Goal: Task Accomplishment & Management: Manage account settings

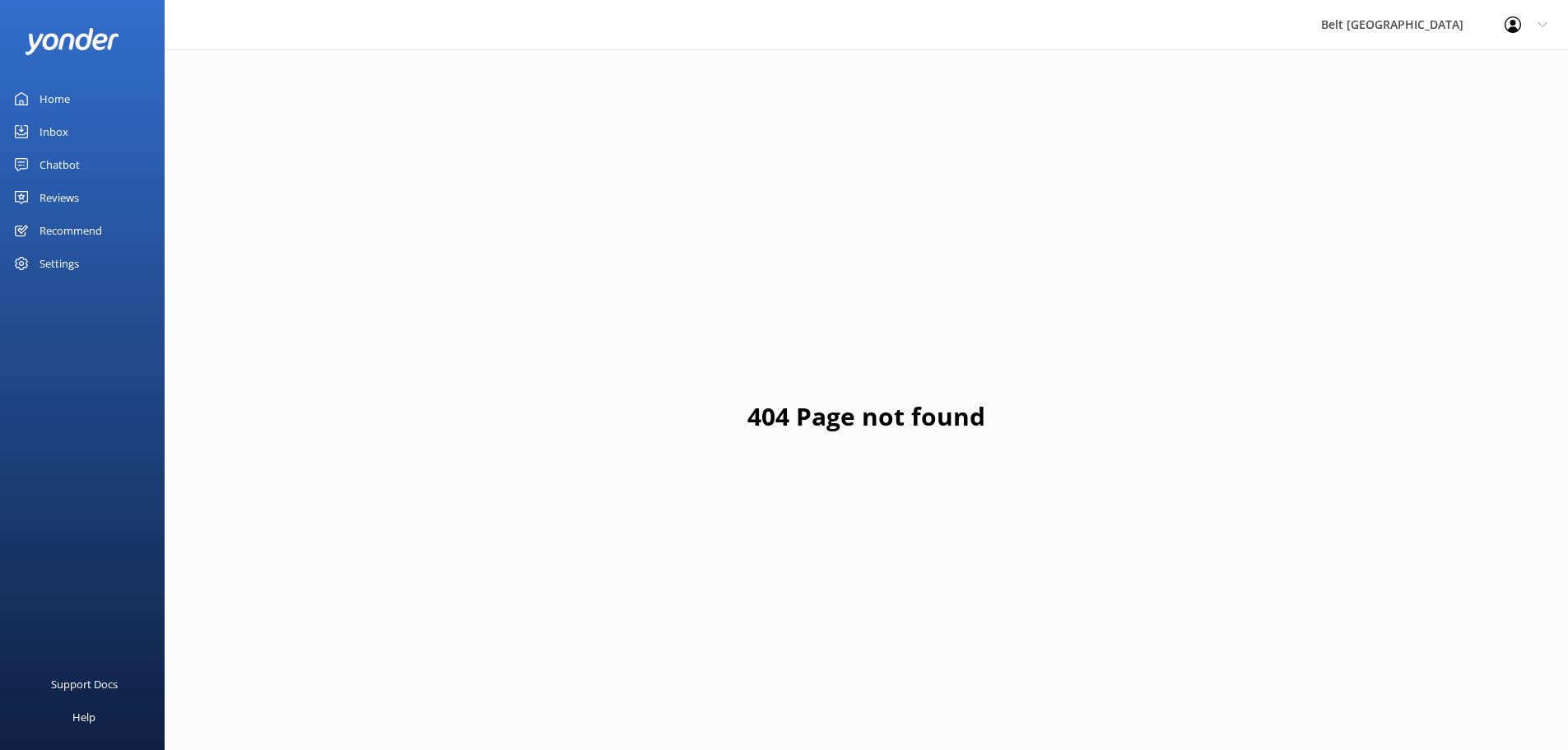
click at [99, 192] on link "Reviews" at bounding box center [82, 197] width 165 height 33
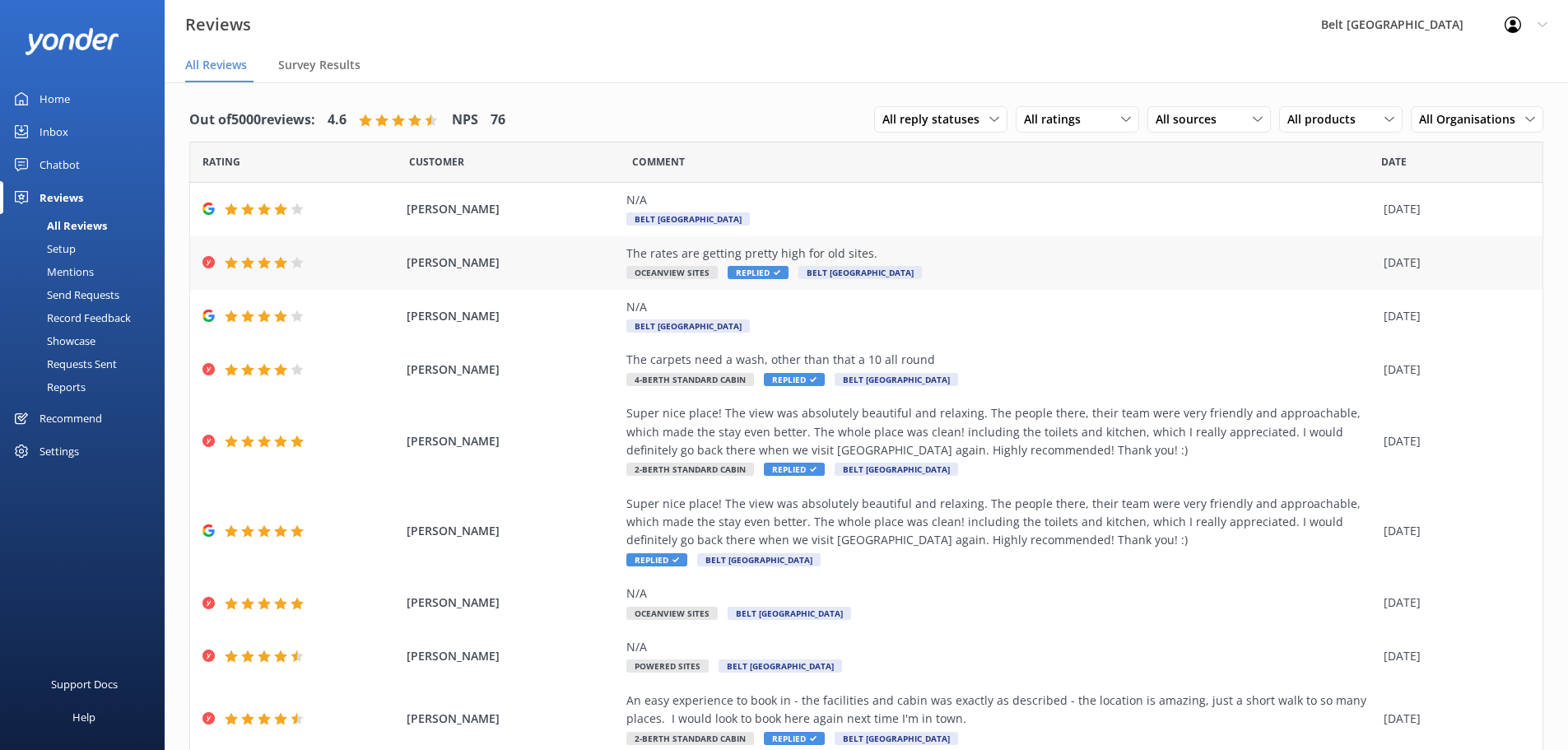
click at [864, 243] on div "[PERSON_NAME] The rates are getting pretty high for old sites. Oceanview Sites …" at bounding box center [866, 263] width 1352 height 53
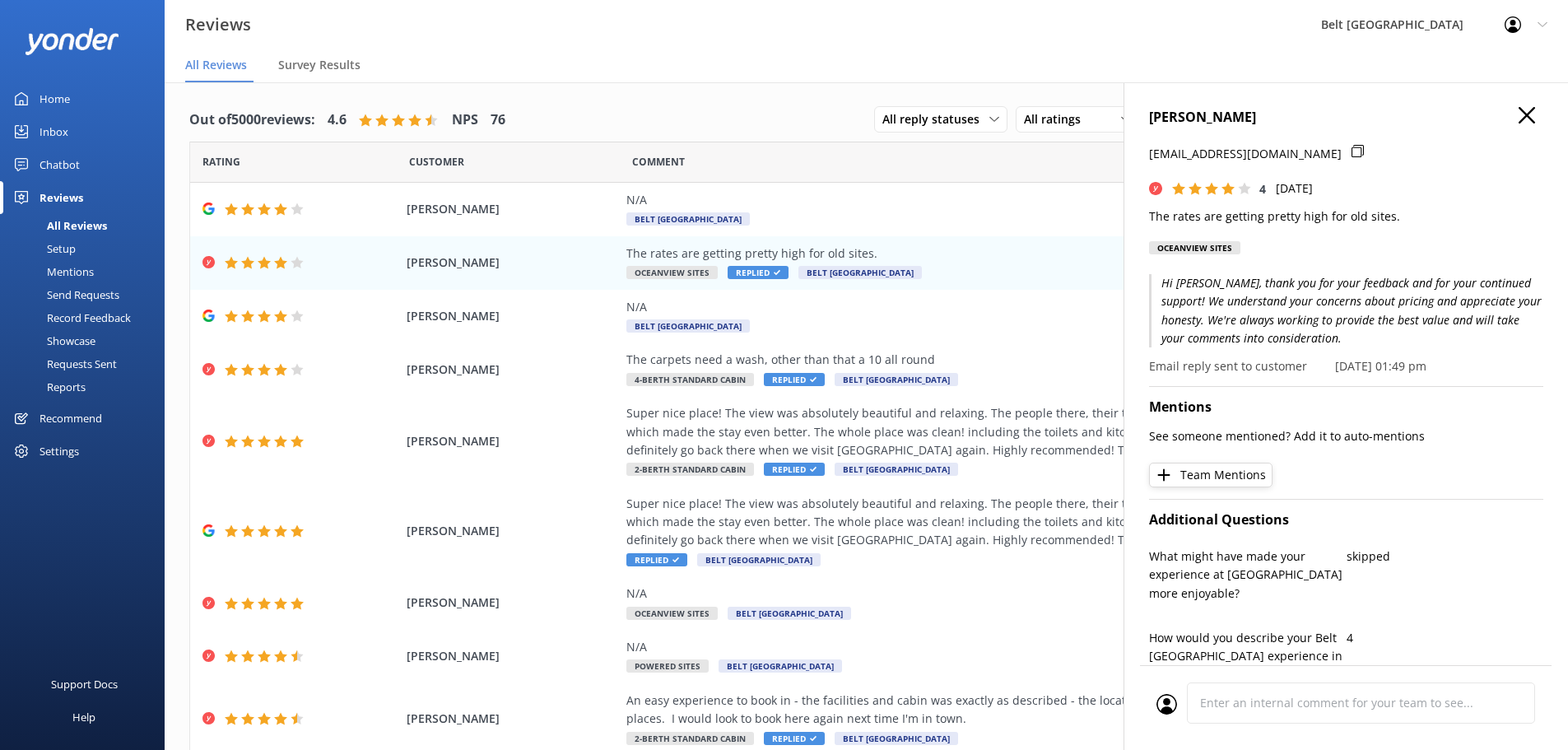
click at [1519, 124] on button "button" at bounding box center [1527, 116] width 17 height 18
